Goal: Information Seeking & Learning: Learn about a topic

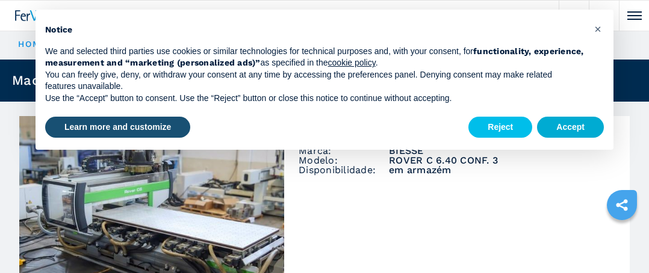
click at [550, 131] on button "Accept" at bounding box center [570, 128] width 67 height 22
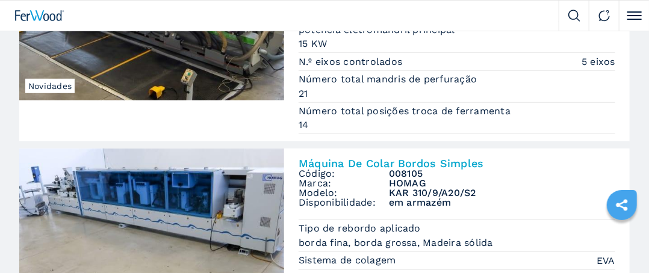
scroll to position [301, 0]
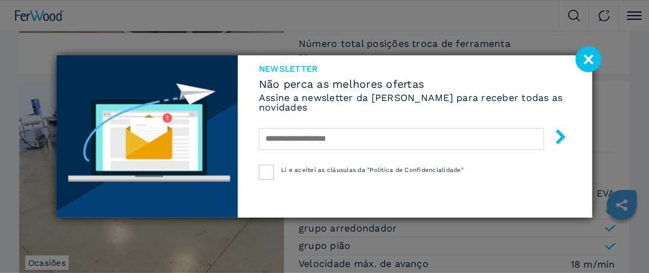
click at [585, 60] on image at bounding box center [588, 59] width 26 height 26
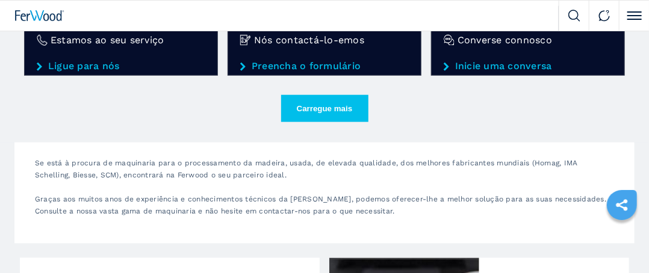
scroll to position [2046, 0]
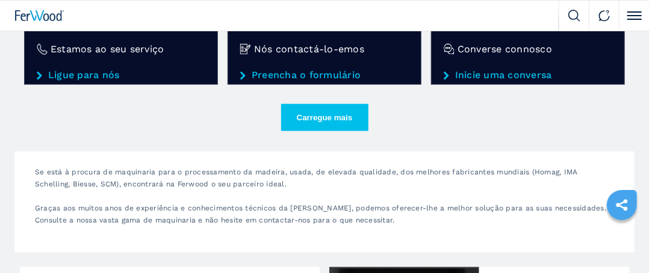
click at [334, 109] on button "Carregue mais" at bounding box center [324, 117] width 87 height 27
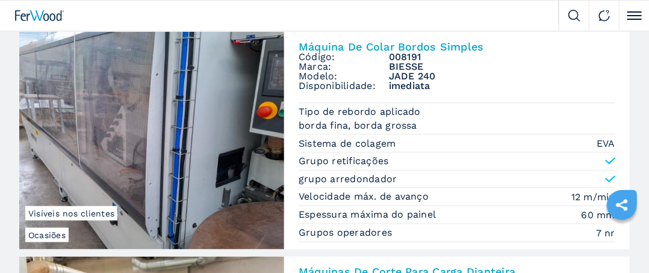
scroll to position [2227, 0]
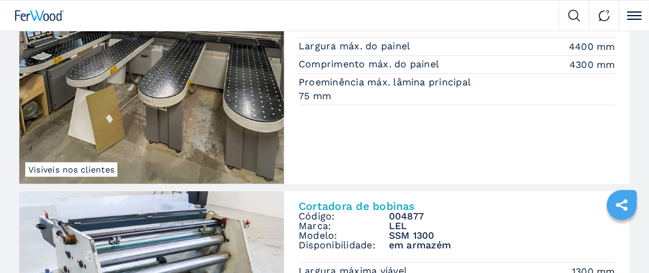
scroll to position [1786, 0]
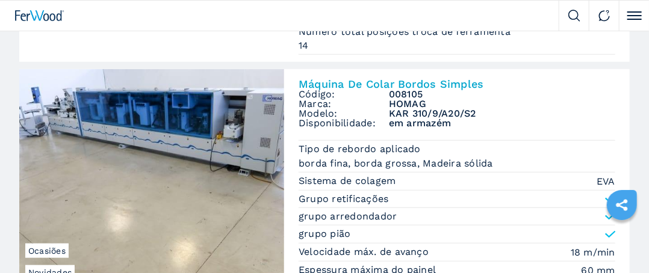
scroll to position [361, 0]
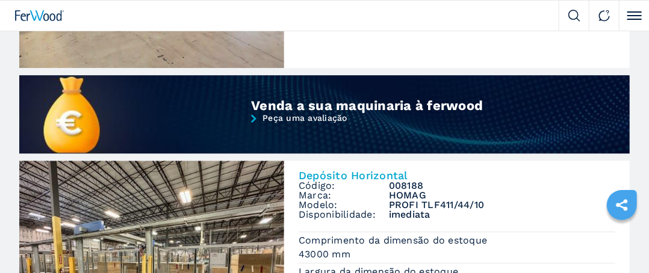
scroll to position [1144, 0]
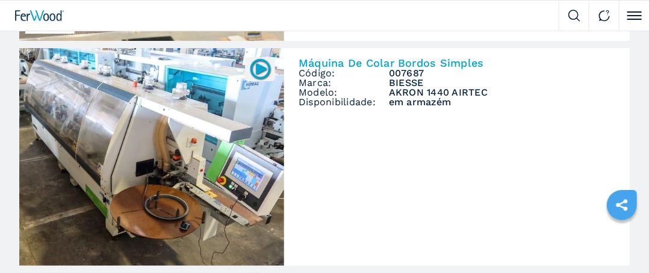
scroll to position [3247, 0]
click at [209, 112] on img at bounding box center [151, 158] width 265 height 218
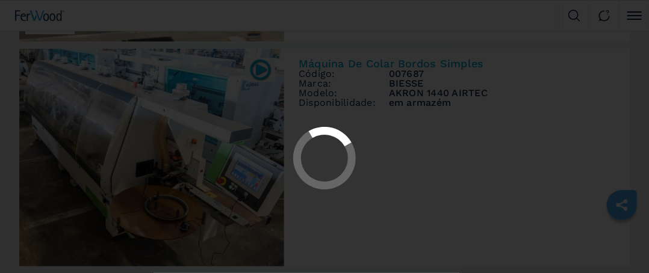
click at [262, 67] on div at bounding box center [324, 136] width 649 height 273
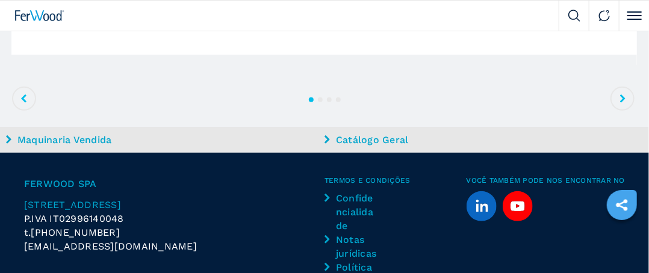
scroll to position [1719, 0]
